Goal: Task Accomplishment & Management: Use online tool/utility

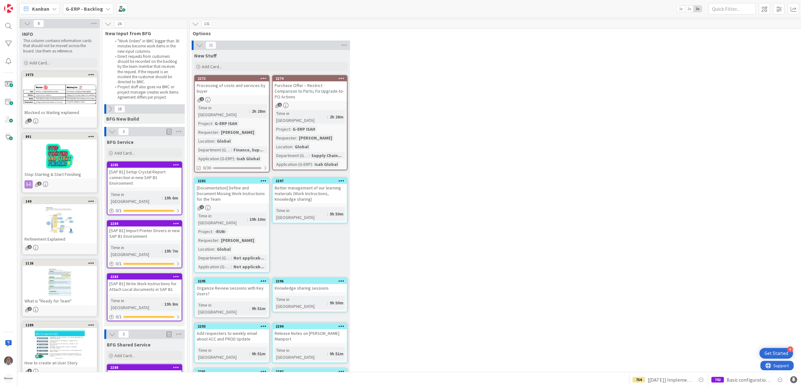
click at [421, 229] on div "11 New Stuff Add Card... 2274 Purchase Offer – Restrict Comparison to Parts; Fi…" at bounding box center [523, 257] width 664 height 432
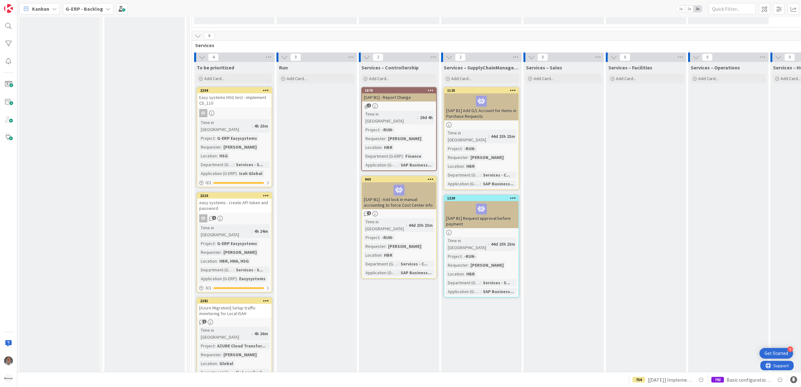
scroll to position [1760, 0]
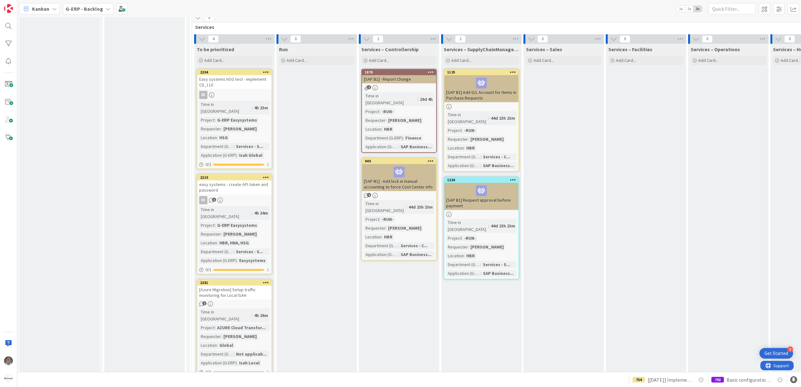
click at [266, 383] on icon at bounding box center [266, 385] width 6 height 4
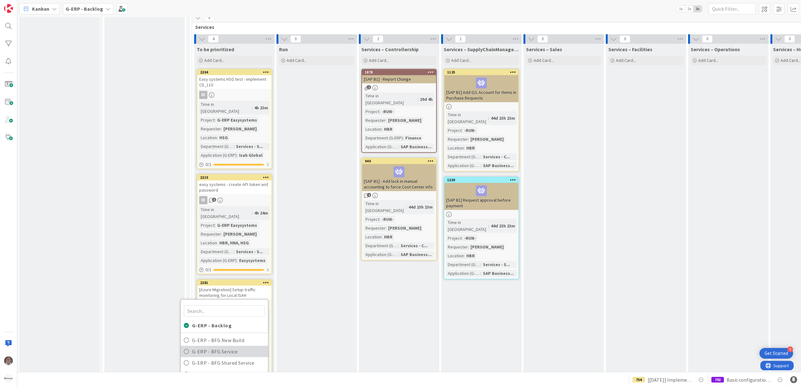
click at [231, 347] on span "G-ERP - BFG Service" at bounding box center [228, 351] width 73 height 9
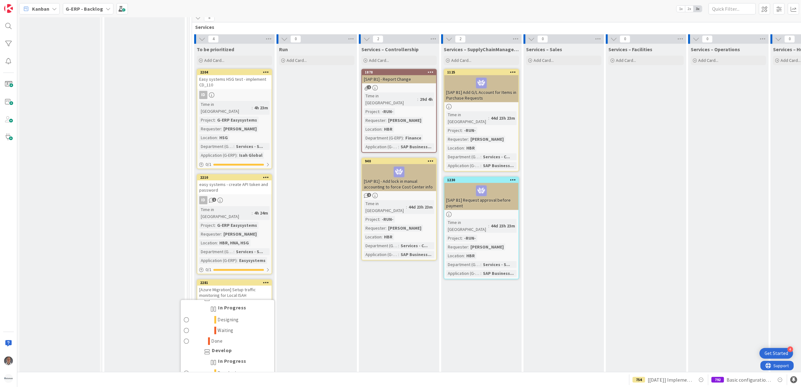
scroll to position [0, 0]
click at [211, 315] on span "Input Buffer" at bounding box center [209, 319] width 27 height 8
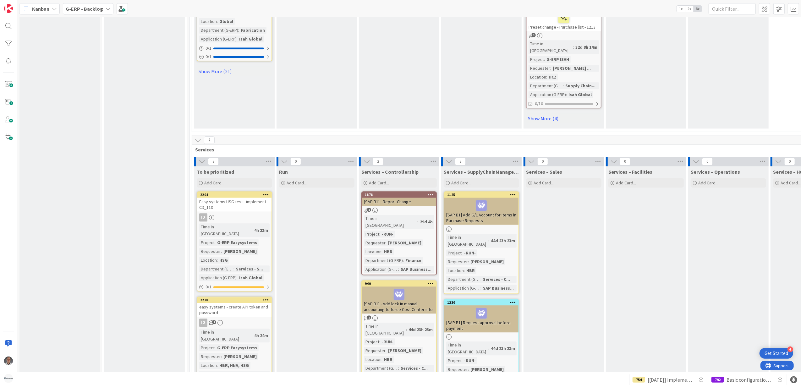
scroll to position [1634, 0]
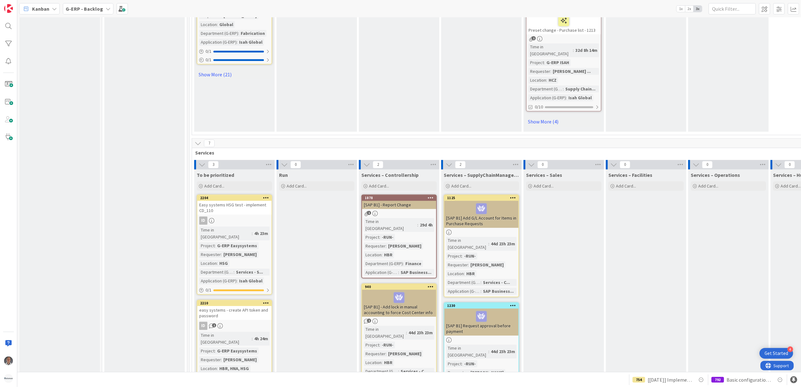
click at [97, 12] on span "G-ERP - Backlog" at bounding box center [84, 9] width 37 height 8
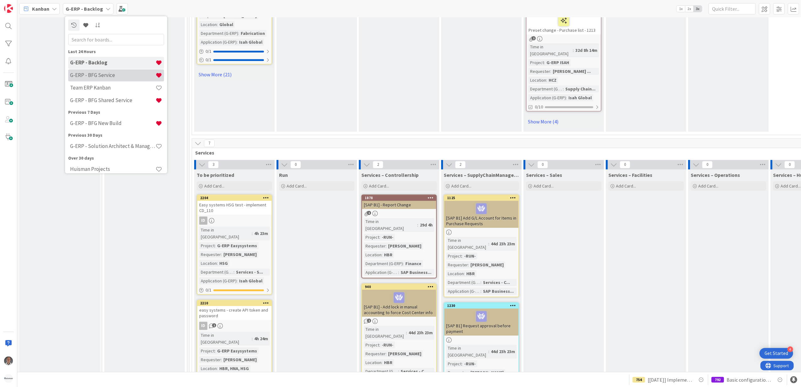
click at [99, 75] on h4 "G-ERP - BFG Service" at bounding box center [112, 75] width 85 height 6
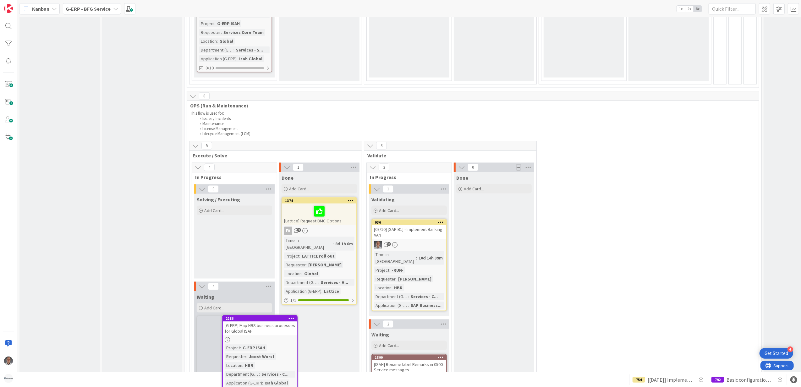
scroll to position [870, 0]
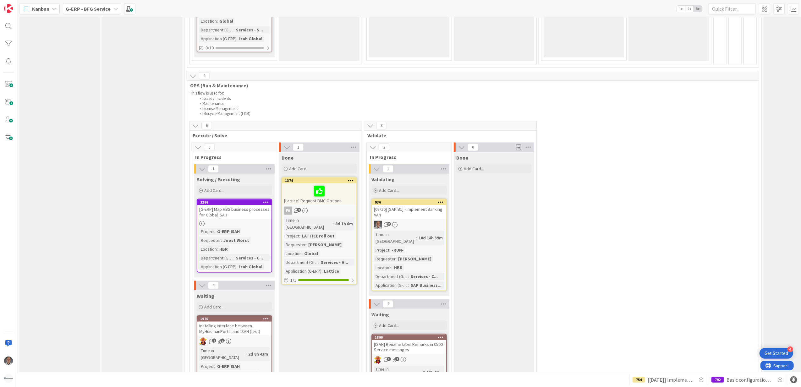
click at [219, 205] on div "[G-ERP] Map HBS business processes for Global ISAH" at bounding box center [234, 212] width 74 height 14
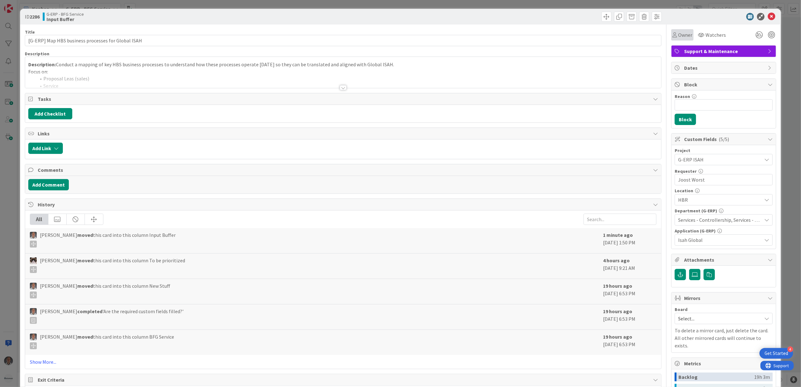
click at [678, 38] on span "Owner" at bounding box center [685, 35] width 14 height 8
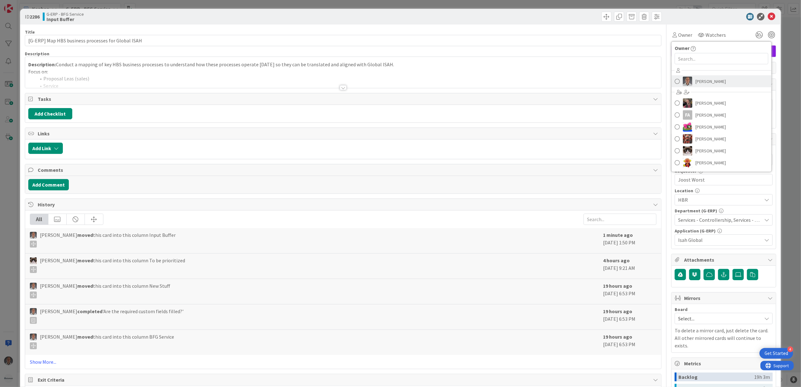
click at [687, 82] on link "[PERSON_NAME]" at bounding box center [722, 81] width 100 height 12
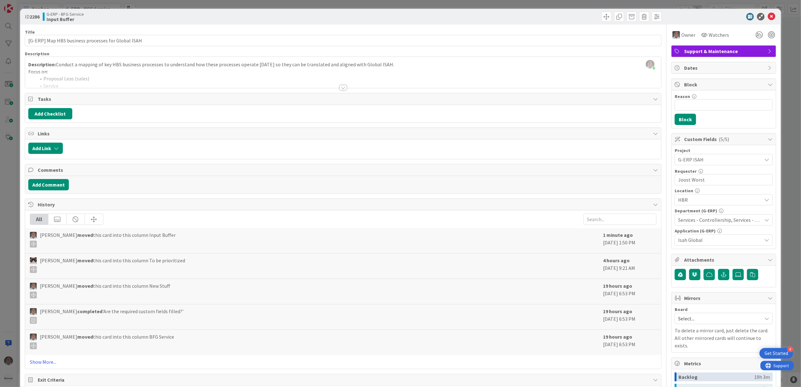
click at [342, 82] on div at bounding box center [343, 80] width 636 height 16
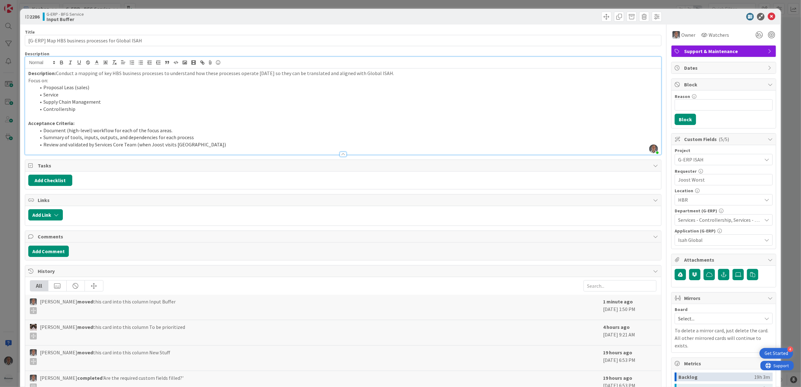
click at [658, 118] on div "Title 50 / 128 [G-ERP] Map HBS business processes for Global ISAH Description […" at bounding box center [401, 251] width 752 height 452
